Goal: Unclear

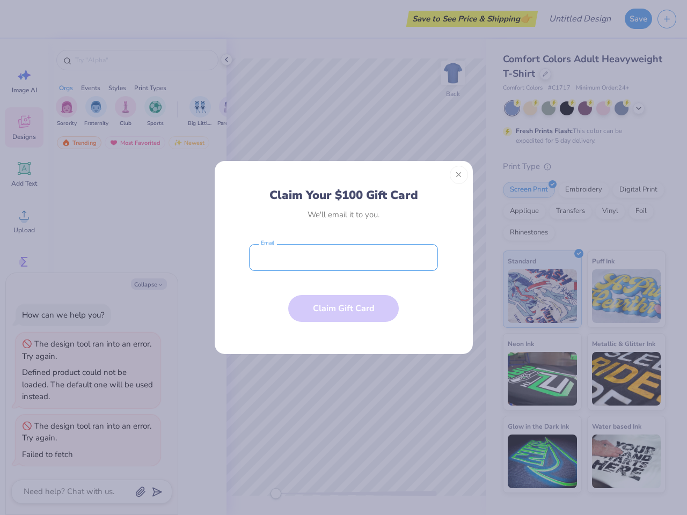
type textarea "x"
click at [343, 258] on input "email" at bounding box center [343, 257] width 189 height 27
click at [459, 175] on button "Close" at bounding box center [459, 175] width 18 height 18
